Goal: Transaction & Acquisition: Purchase product/service

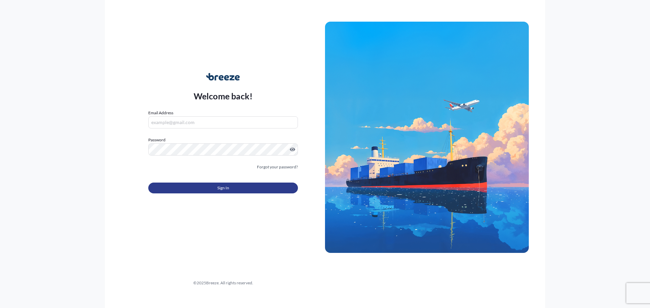
type input "[PERSON_NAME][EMAIL_ADDRESS][PERSON_NAME][DOMAIN_NAME]"
click at [186, 187] on button "Sign In" at bounding box center [223, 188] width 150 height 11
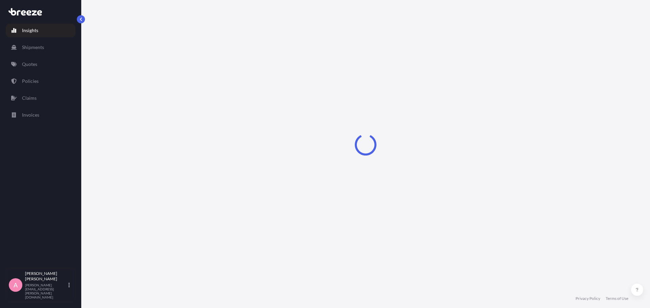
select select "2025"
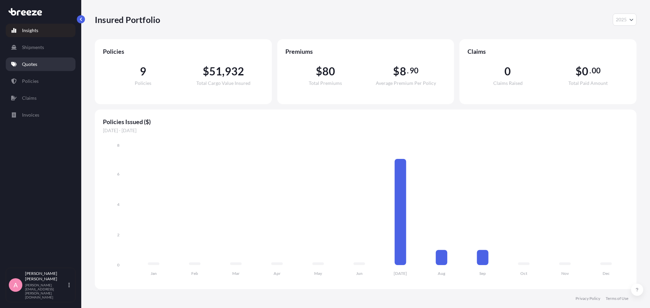
click at [39, 66] on link "Quotes" at bounding box center [41, 65] width 70 height 14
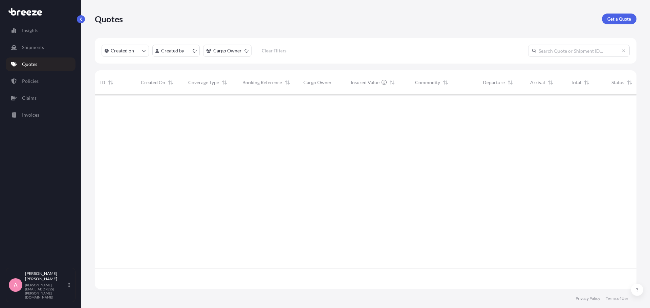
scroll to position [193, 536]
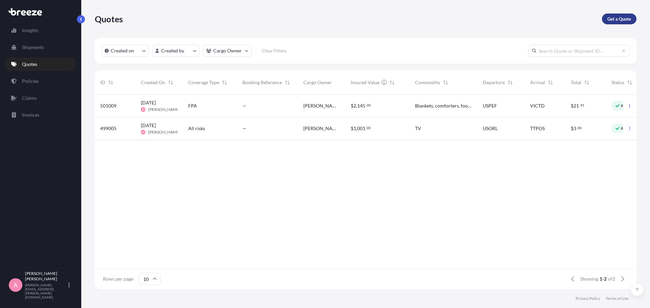
click at [625, 20] on p "Get a Quote" at bounding box center [619, 19] width 24 height 7
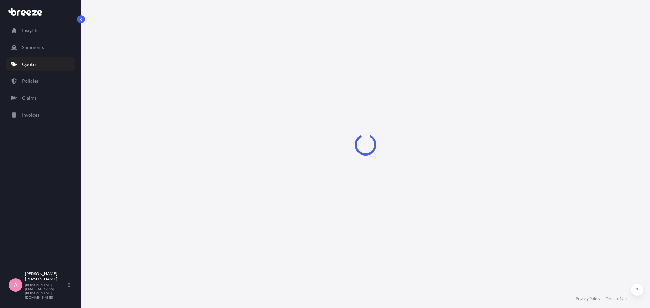
select select "Sea"
select select "1"
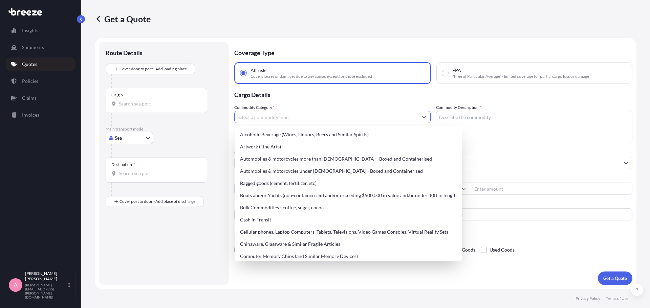
click at [254, 119] on input "Commodity Category *" at bounding box center [326, 117] width 183 height 12
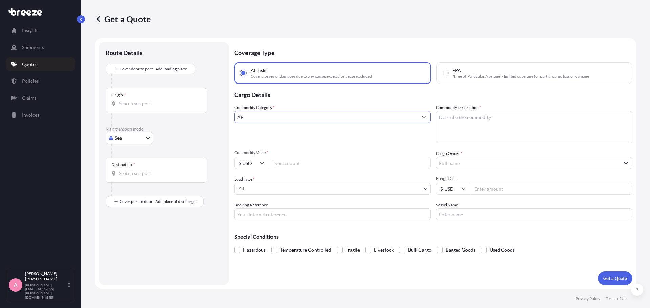
type input "A"
type input "W"
type input "B"
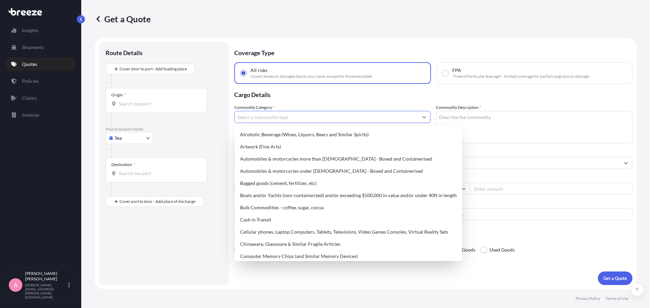
click at [159, 99] on div "Origin *" at bounding box center [157, 100] width 102 height 25
click at [159, 101] on input "Origin *" at bounding box center [159, 104] width 80 height 7
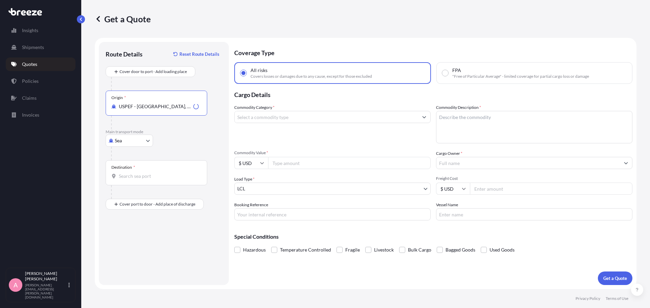
type input "USPEF - [GEOGRAPHIC_DATA], [GEOGRAPHIC_DATA]"
click at [163, 173] on input "Destination *" at bounding box center [159, 176] width 80 height 7
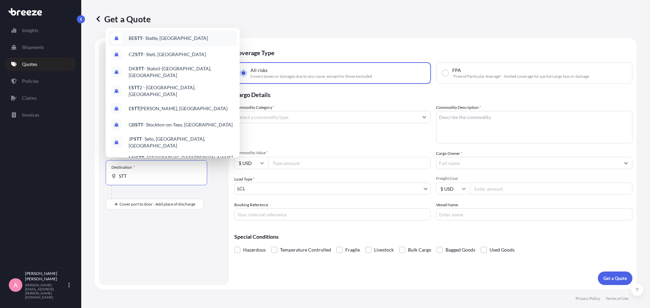
scroll to position [38, 0]
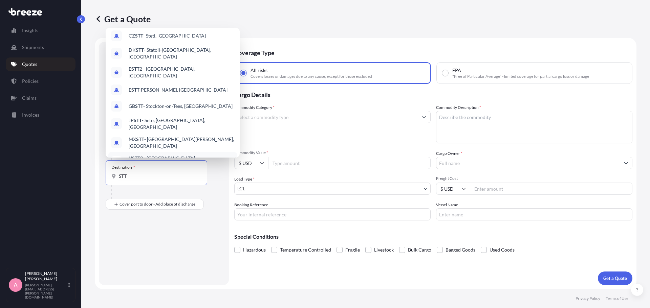
drag, startPoint x: 160, startPoint y: 178, endPoint x: 89, endPoint y: 176, distance: 70.7
click at [89, 176] on div "Get a Quote Route Details Reset Route Details Cover door to port - Add loading …" at bounding box center [365, 144] width 569 height 289
click at [130, 232] on div "Route Details Reset Route Details Cover door to port - Add loading place Place …" at bounding box center [164, 164] width 116 height 230
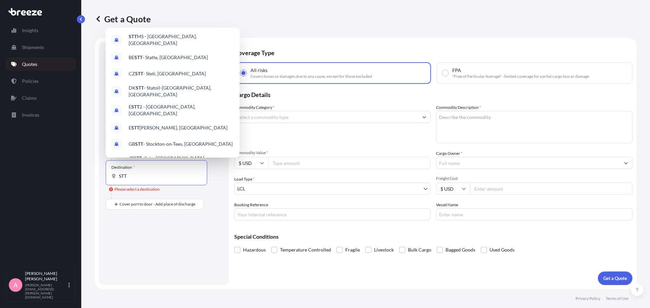
click at [130, 173] on input "STT" at bounding box center [159, 176] width 80 height 7
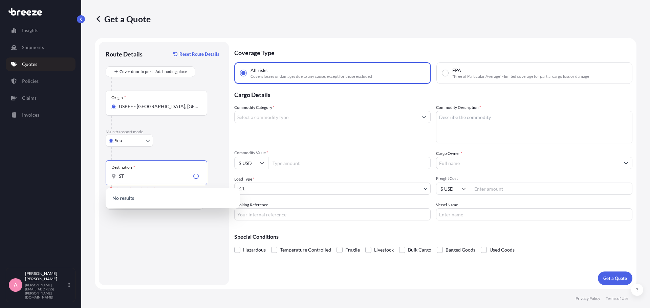
type input "S"
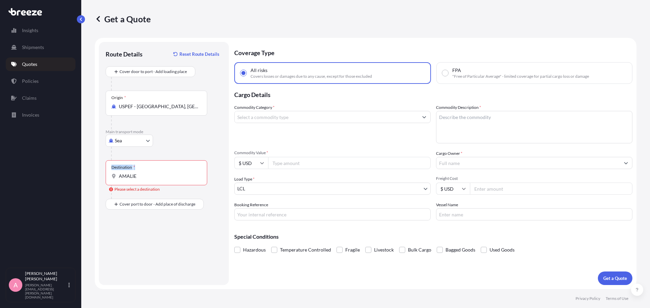
drag, startPoint x: 141, startPoint y: 172, endPoint x: 91, endPoint y: 163, distance: 50.5
click at [88, 168] on div "Get a Quote Route Details Reset Route Details Cover door to port - Add loading …" at bounding box center [365, 144] width 569 height 289
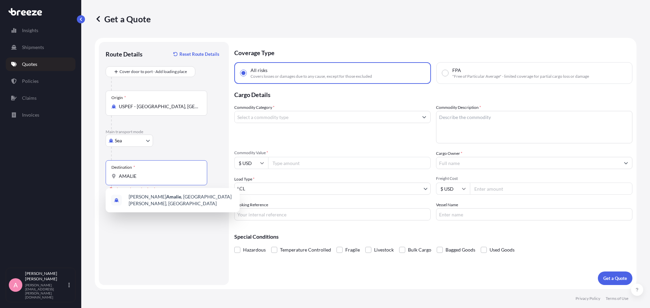
click at [148, 179] on input "AMALIE" at bounding box center [159, 176] width 80 height 7
type input "A"
click at [164, 198] on span "VISTT - [GEOGRAPHIC_DATA][PERSON_NAME], [GEOGRAPHIC_DATA]" at bounding box center [182, 201] width 106 height 14
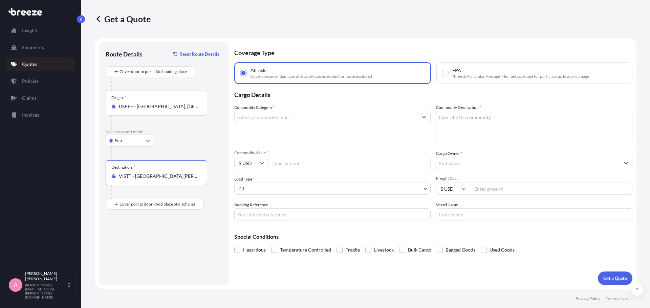
type input "VISTT - [GEOGRAPHIC_DATA][PERSON_NAME], [GEOGRAPHIC_DATA]"
click at [304, 162] on input "Commodity Value *" at bounding box center [349, 163] width 162 height 12
type input "550"
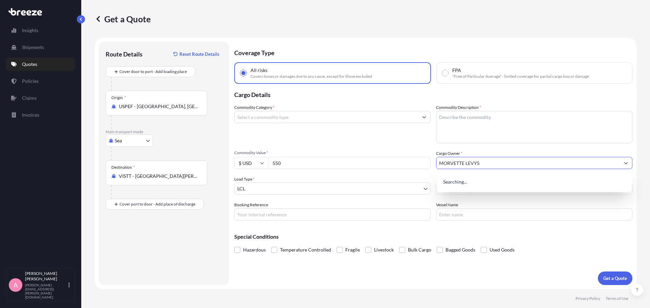
type input "MORVETTE LEVYS"
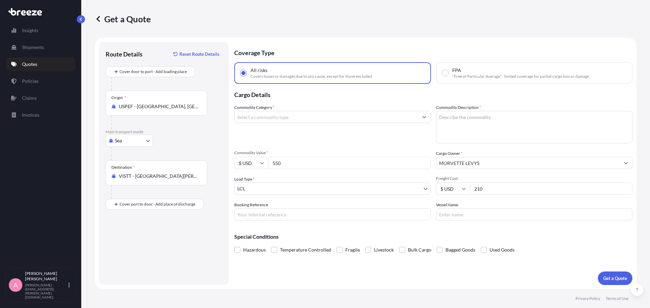
type input "210"
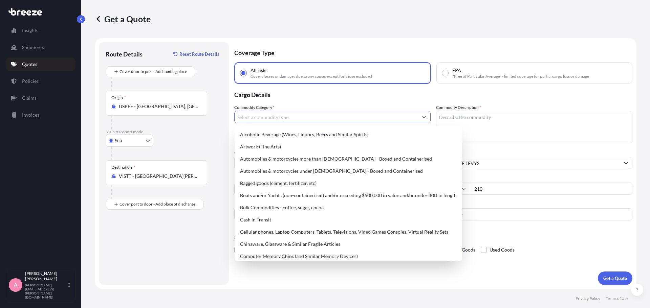
click at [324, 115] on input "Commodity Category *" at bounding box center [326, 117] width 183 height 12
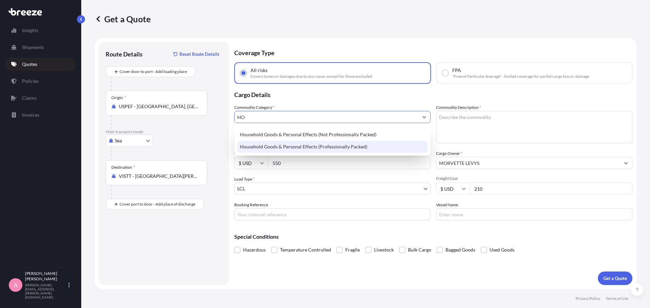
type input "H"
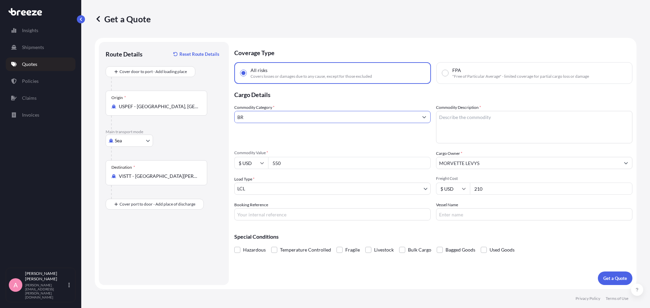
type input "B"
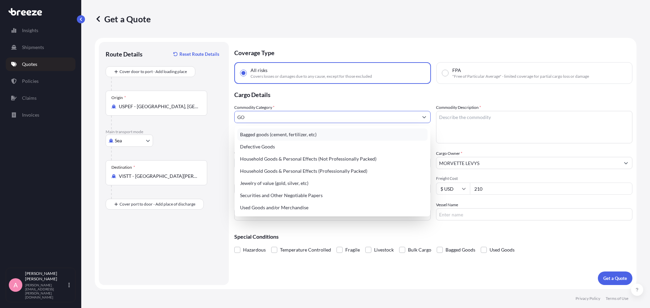
type input "G"
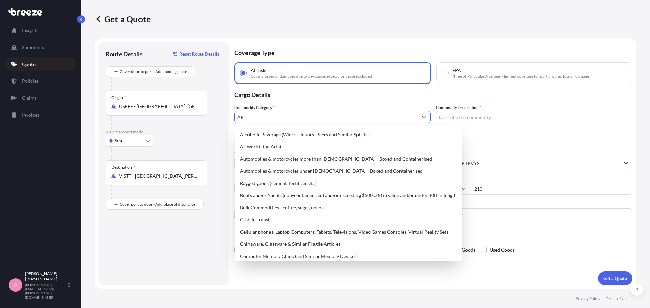
type input "A"
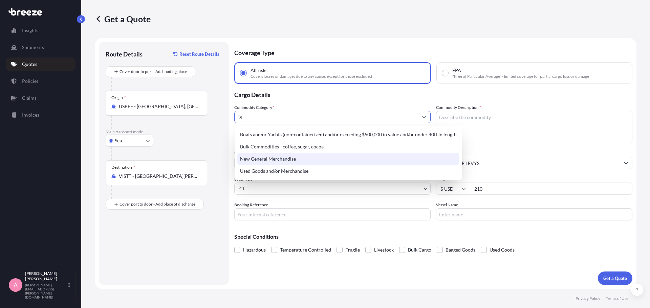
click at [284, 157] on div "New General Merchandise" at bounding box center [348, 159] width 222 height 12
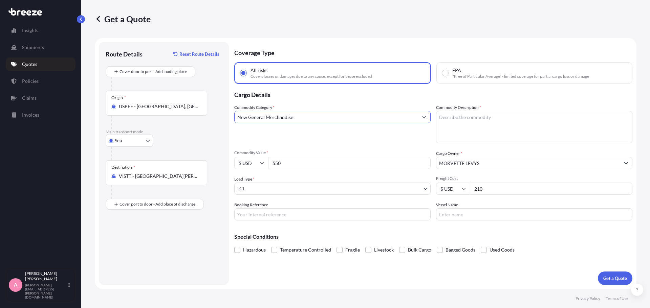
type input "New General Merchandise"
click at [451, 122] on textarea "Commodity Description *" at bounding box center [534, 127] width 196 height 32
type textarea "DISHWASHER"
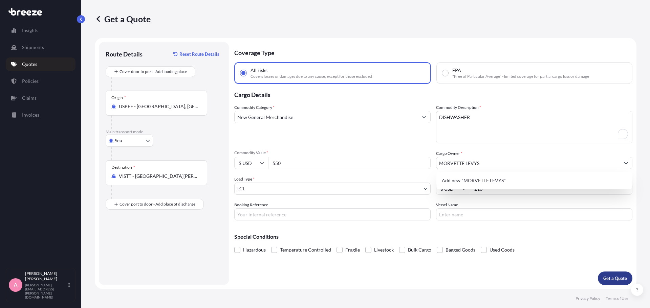
click at [619, 276] on p "Get a Quote" at bounding box center [615, 278] width 24 height 7
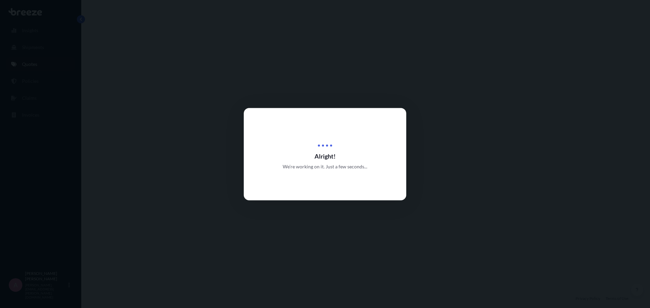
select select "Sea"
select select "1"
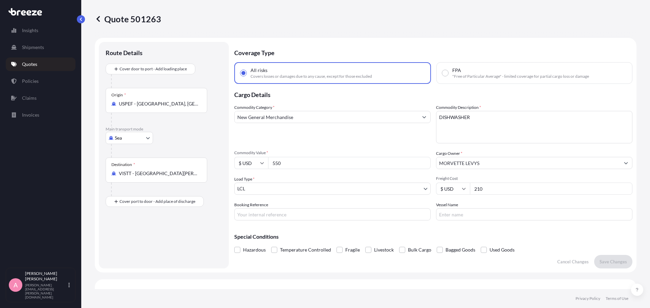
click at [296, 116] on input "New General Merchandise" at bounding box center [326, 117] width 183 height 12
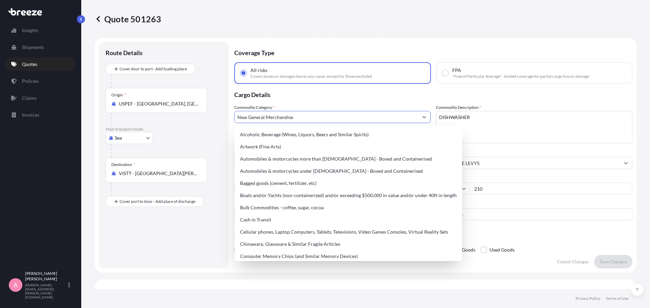
drag, startPoint x: 296, startPoint y: 116, endPoint x: 207, endPoint y: 117, distance: 89.3
click at [207, 118] on form "Route Details Cover door to port - Add loading place Place of loading Road Road…" at bounding box center [365, 155] width 541 height 235
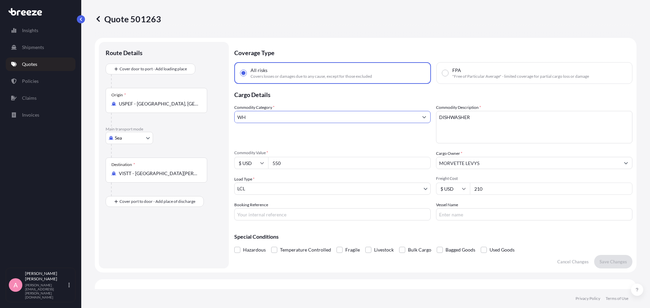
type input "W"
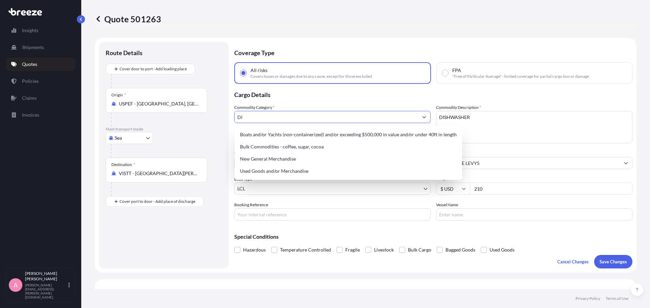
type input "D"
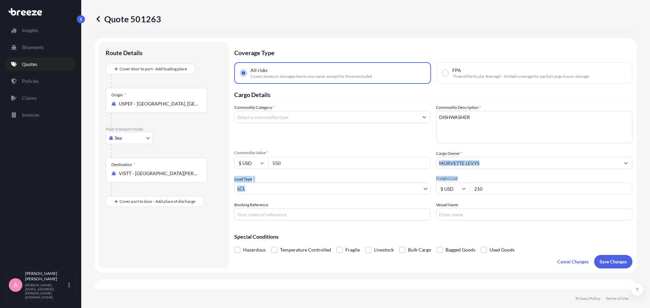
drag, startPoint x: 462, startPoint y: 156, endPoint x: 461, endPoint y: 181, distance: 25.4
click at [374, 166] on input "550" at bounding box center [349, 163] width 162 height 12
click at [378, 144] on div "Commodity Category * Commodity Description * DISHWASHER Commodity Value * $ USD…" at bounding box center [433, 162] width 398 height 116
click at [452, 209] on input "Vessel Name" at bounding box center [534, 214] width 196 height 12
click at [384, 218] on input "Booking Reference" at bounding box center [332, 214] width 196 height 12
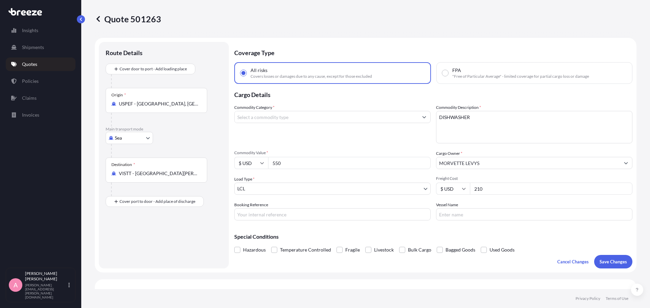
click at [334, 16] on div "Quote 501263" at bounding box center [365, 19] width 541 height 11
